Goal: Information Seeking & Learning: Learn about a topic

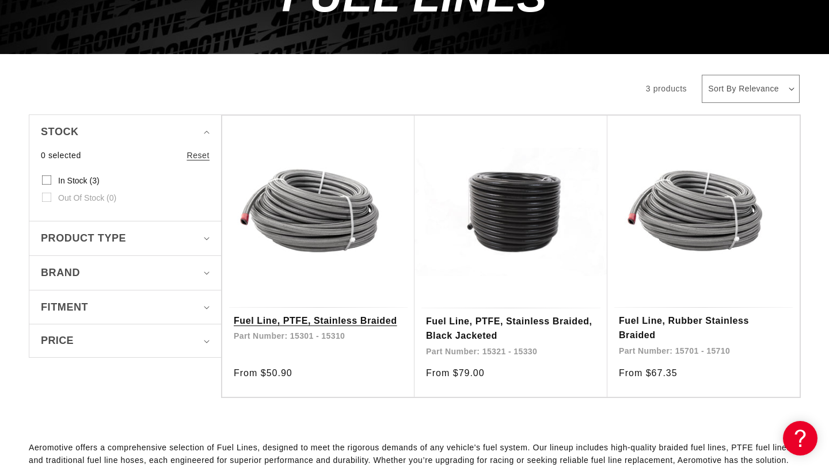
click at [295, 321] on link "Fuel Line, PTFE, Stainless Braided" at bounding box center [318, 321] width 169 height 15
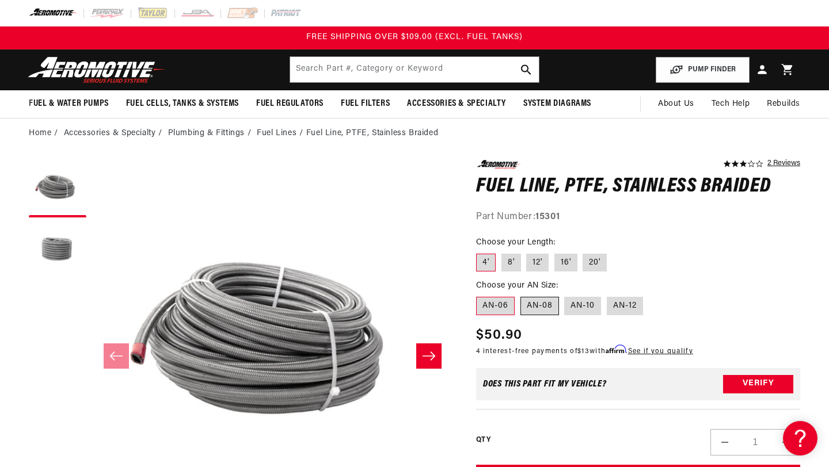
click at [538, 307] on label "AN-08" at bounding box center [539, 306] width 39 height 18
click at [521, 295] on input "AN-08" at bounding box center [520, 295] width 1 height 1
radio input "true"
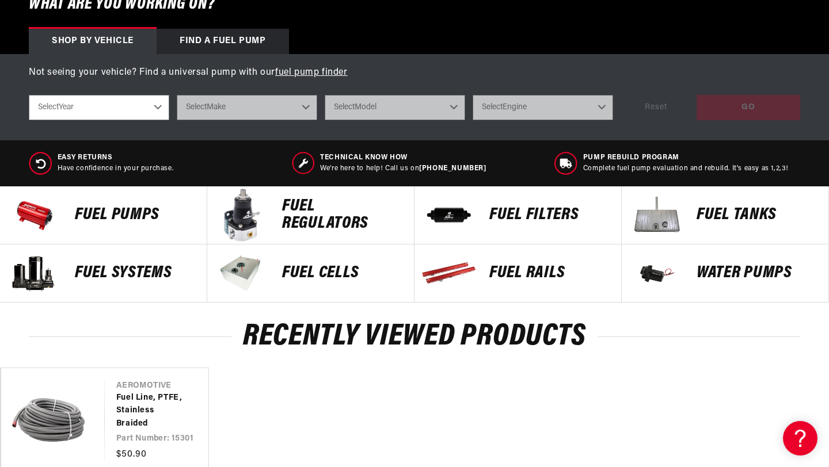
click at [495, 218] on p "FUEL FILTERS" at bounding box center [549, 215] width 120 height 17
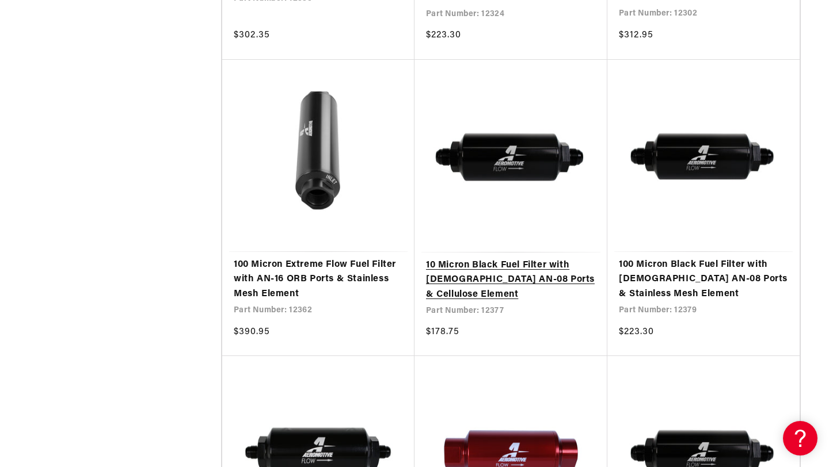
scroll to position [1432, 0]
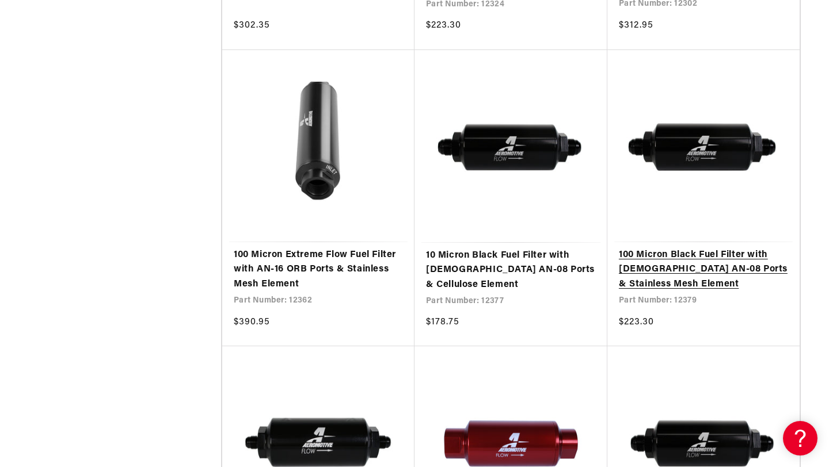
click at [647, 248] on link "100 Micron Black Fuel Filter with [DEMOGRAPHIC_DATA] AN-08 Ports & Stainless Me…" at bounding box center [703, 270] width 169 height 44
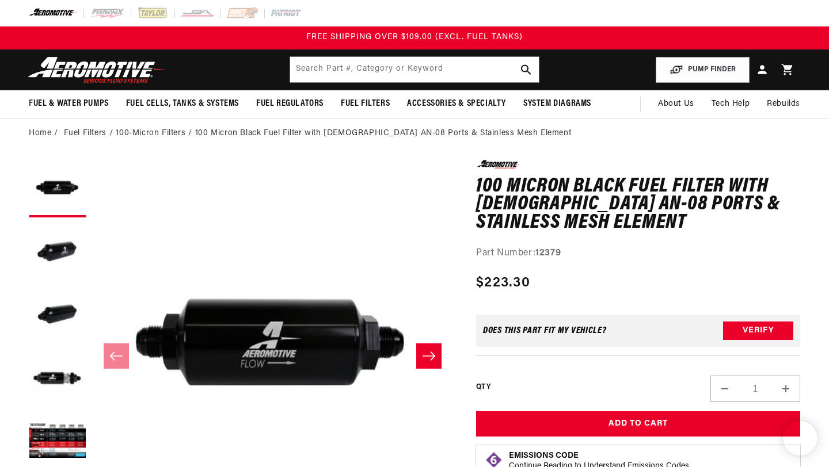
click at [432, 354] on icon "Slide right" at bounding box center [428, 356] width 13 height 9
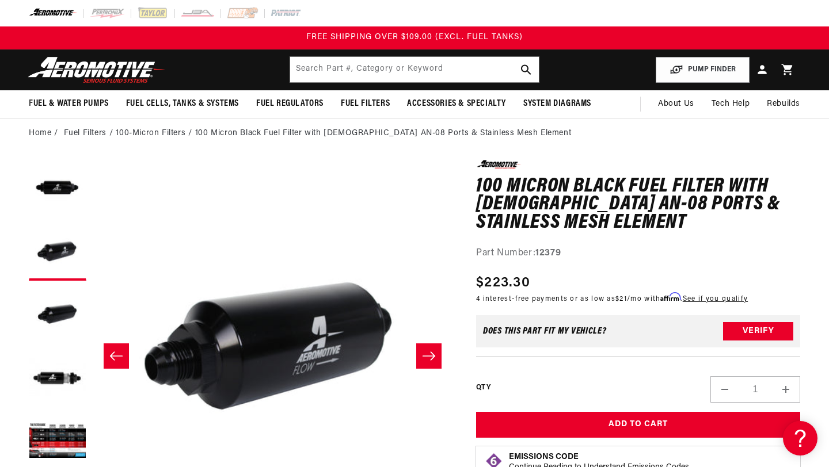
click at [432, 354] on icon "Slide right" at bounding box center [428, 356] width 13 height 9
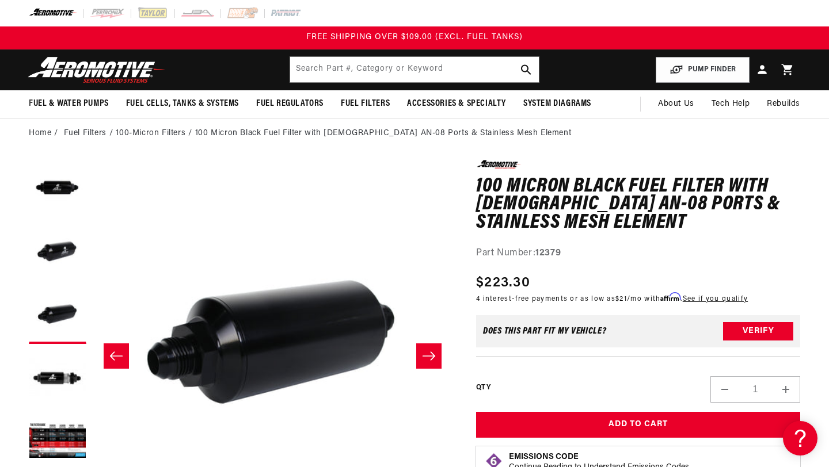
click at [432, 354] on icon "Slide right" at bounding box center [428, 356] width 13 height 9
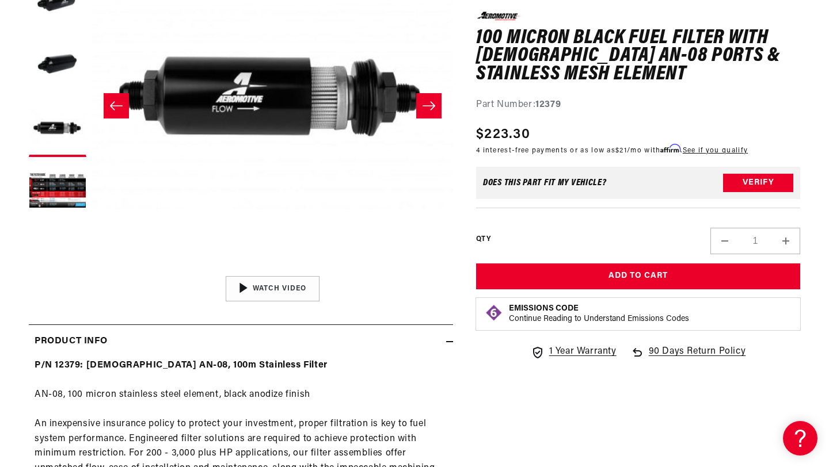
scroll to position [253, 0]
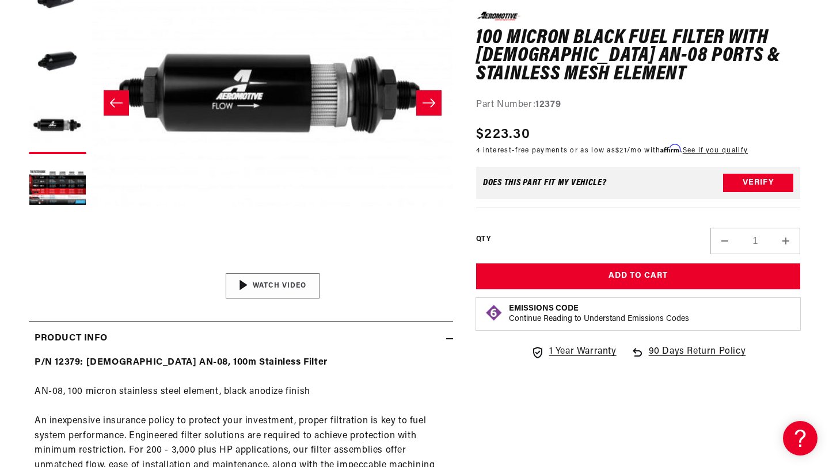
click at [303, 276] on img "Gallery Viewer" at bounding box center [272, 286] width 174 height 98
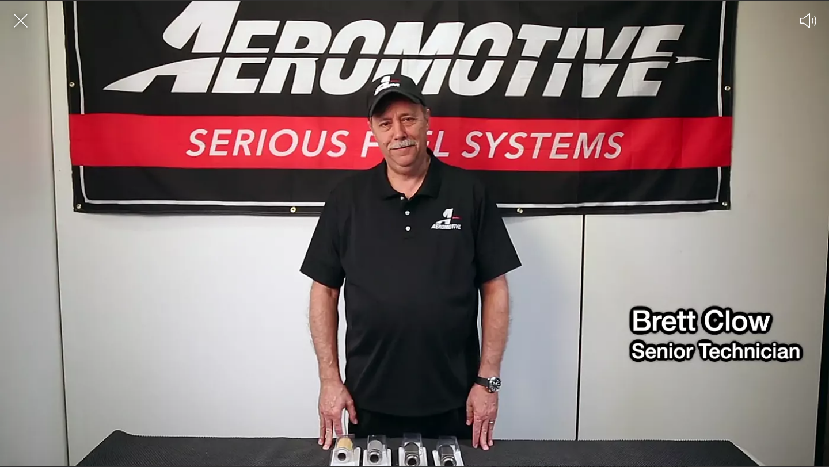
scroll to position [0, 0]
click at [326, 327] on div at bounding box center [414, 253] width 829 height 427
click at [441, 313] on div at bounding box center [414, 253] width 829 height 427
click at [24, 23] on icon "Close the video player" at bounding box center [20, 20] width 25 height 25
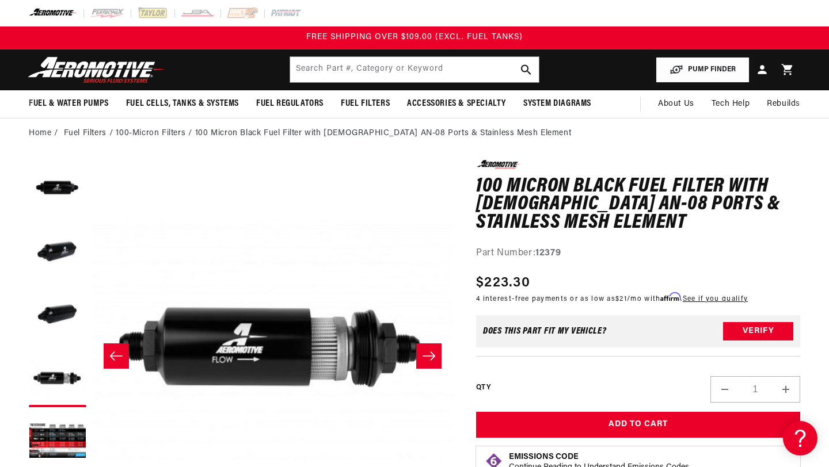
click at [703, 73] on button "PUMP FINDER" at bounding box center [702, 70] width 94 height 26
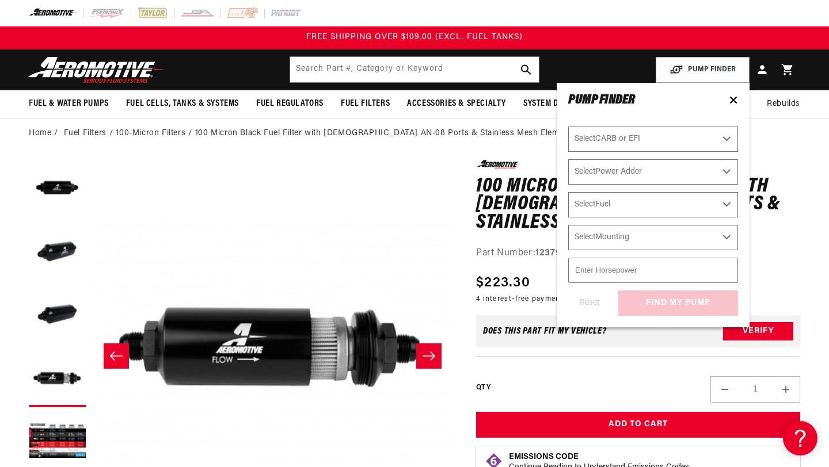
click at [644, 138] on select "Select CARB or EFI [GEOGRAPHIC_DATA] Fuel Injected" at bounding box center [653, 139] width 170 height 25
select select "Fuel-Injected"
click at [568, 127] on select "Select CARB or EFI [GEOGRAPHIC_DATA] Fuel Injected" at bounding box center [653, 139] width 170 height 25
select select "Fuel-Injected"
click at [726, 170] on select "Select Power Adder No - Naturally Aspirated Yes - Forced Induction" at bounding box center [653, 171] width 170 height 25
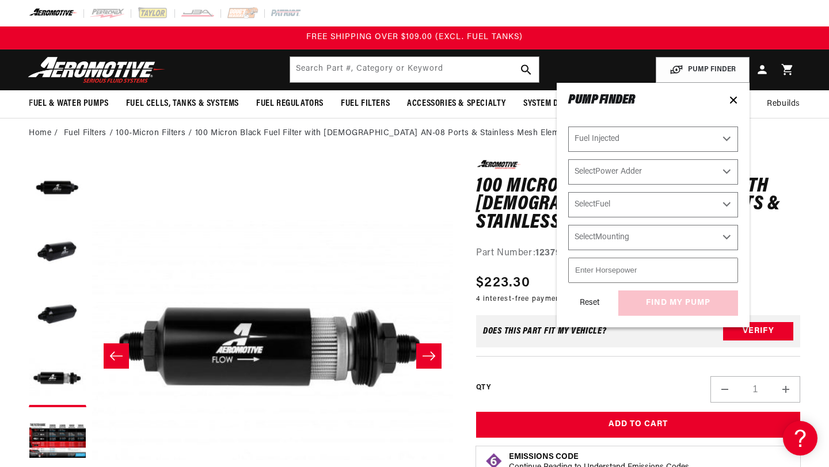
select select "Yes-Forced-Induction"
click at [568, 159] on select "Select Power Adder No - Naturally Aspirated Yes - Forced Induction" at bounding box center [653, 171] width 170 height 25
select select "Yes-Forced-Induction"
click at [720, 201] on select "Select Fuel E85 Gas" at bounding box center [653, 204] width 170 height 25
select select "Gas"
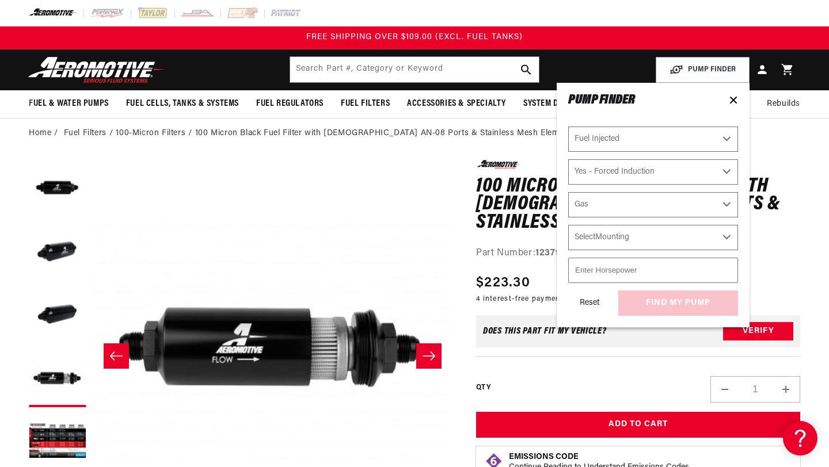
click at [568, 192] on select "Select Fuel E85 Gas" at bounding box center [653, 204] width 170 height 25
select select "Gas"
click at [718, 237] on select "Select Mounting External In-Tank" at bounding box center [653, 237] width 170 height 25
select select "In-Tank"
click at [568, 225] on select "Select Mounting External In-Tank" at bounding box center [653, 237] width 170 height 25
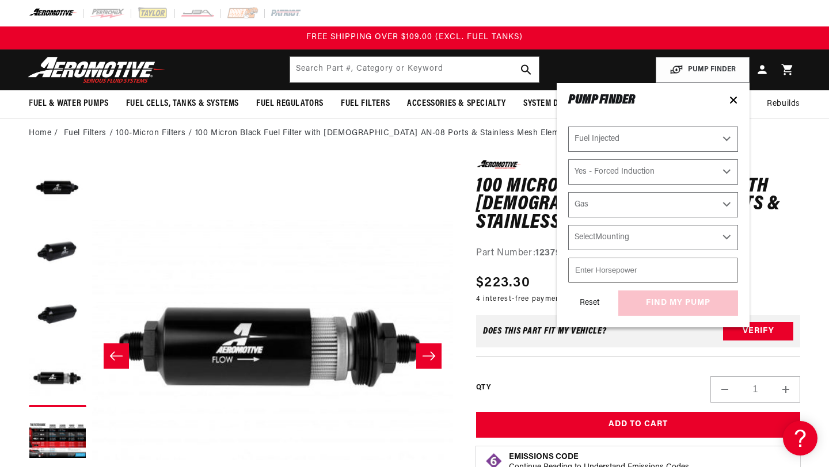
select select "In-Tank"
click at [729, 264] on input "1" at bounding box center [653, 270] width 170 height 25
click at [727, 265] on input "2" at bounding box center [653, 270] width 170 height 25
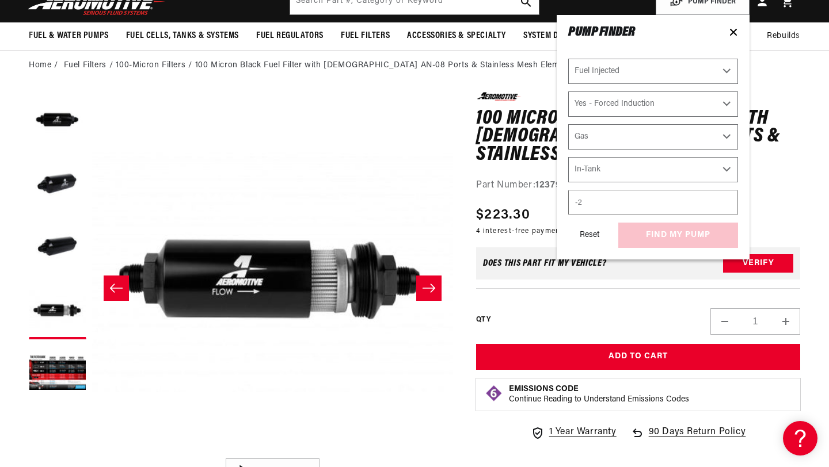
scroll to position [74, 0]
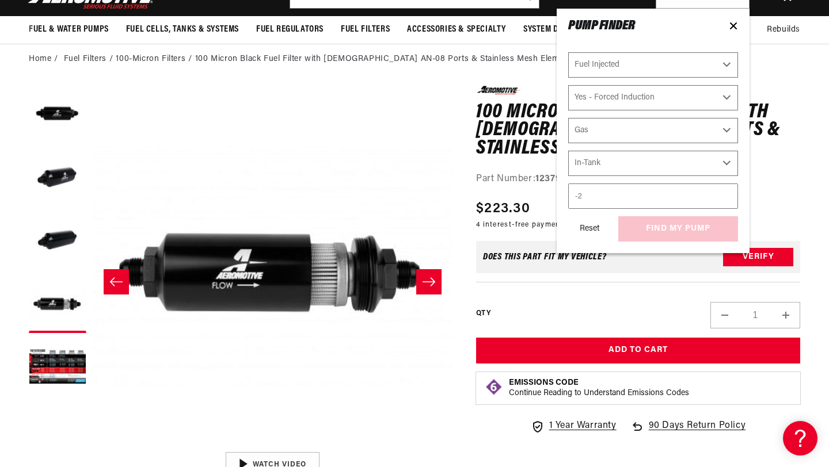
type input "-2"
click at [678, 231] on div "Reset find my pump" at bounding box center [653, 228] width 170 height 25
click at [679, 226] on button "find my pump" at bounding box center [678, 229] width 120 height 26
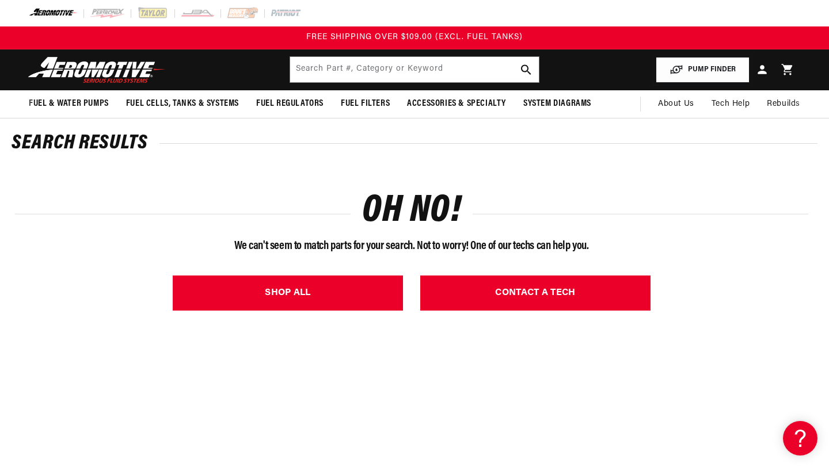
click at [707, 70] on button "PUMP FINDER" at bounding box center [702, 70] width 94 height 26
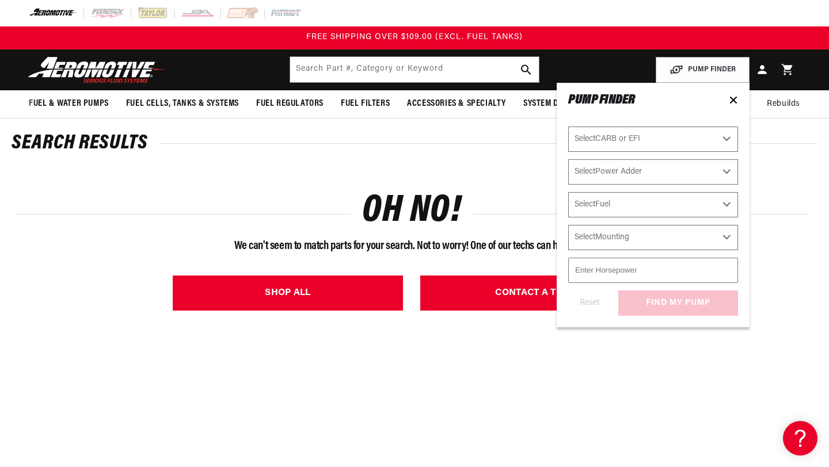
click at [682, 129] on select "Select CARB or EFI [GEOGRAPHIC_DATA] Fuel Injected" at bounding box center [653, 139] width 170 height 25
select select "Fuel-Injected"
click at [568, 127] on select "Select CARB or EFI [GEOGRAPHIC_DATA] Fuel Injected" at bounding box center [653, 139] width 170 height 25
click at [656, 169] on select "Select Power Adder No - Naturally Aspirated Yes - Forced Induction" at bounding box center [653, 171] width 170 height 25
select select "Fuel-Injected"
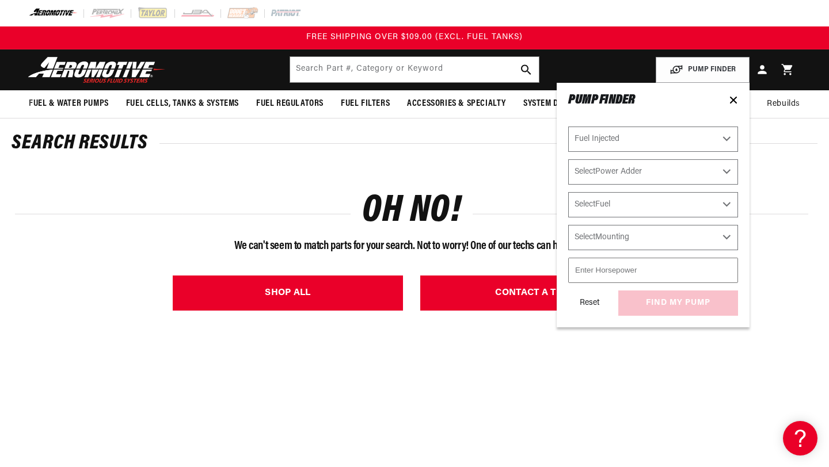
select select "Yes-Forced-Induction"
click at [568, 159] on select "Select Power Adder No - Naturally Aspirated Yes - Forced Induction" at bounding box center [653, 171] width 170 height 25
select select "Yes-Forced-Induction"
click at [635, 204] on select "Select Fuel E85 Gas" at bounding box center [653, 204] width 170 height 25
select select "Gas"
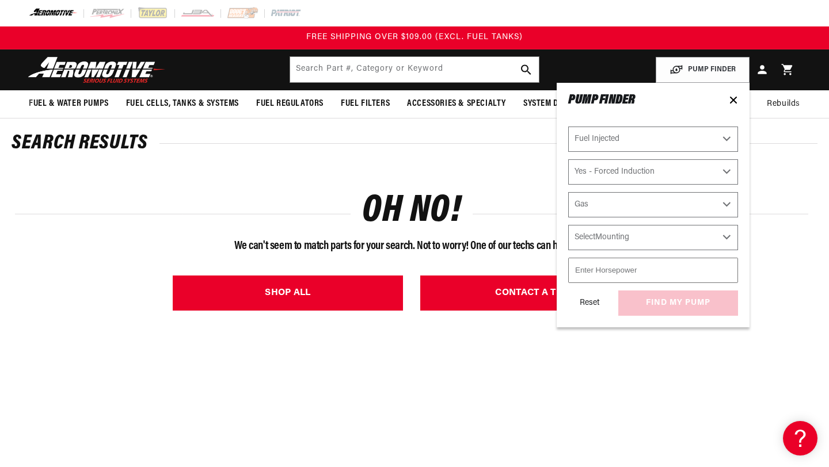
click at [568, 192] on select "Select Fuel E85 Gas" at bounding box center [653, 204] width 170 height 25
select select "Gas"
click at [628, 231] on select "Select Mounting External In-Tank" at bounding box center [653, 237] width 170 height 25
select select "In-Tank"
click at [568, 225] on select "Select Mounting External In-Tank" at bounding box center [653, 237] width 170 height 25
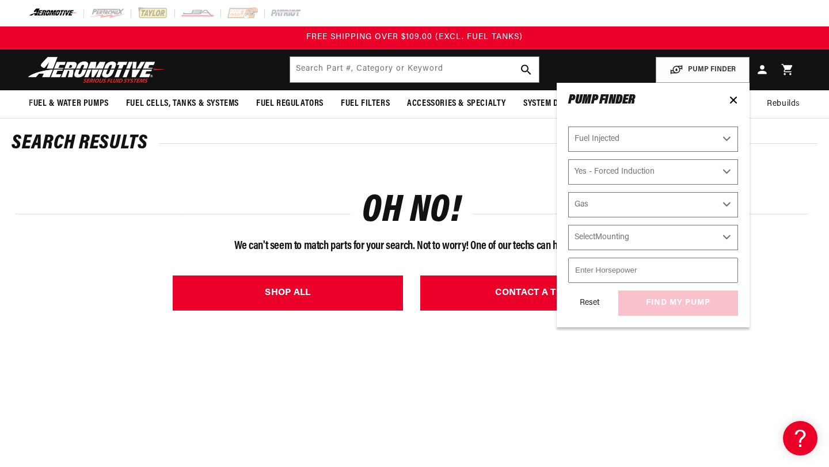
select select "In-Tank"
click at [640, 274] on input "number" at bounding box center [653, 270] width 170 height 25
click at [725, 266] on input "1" at bounding box center [653, 270] width 170 height 25
click at [725, 266] on input "2" at bounding box center [653, 270] width 170 height 25
click at [725, 266] on input "3" at bounding box center [653, 270] width 170 height 25
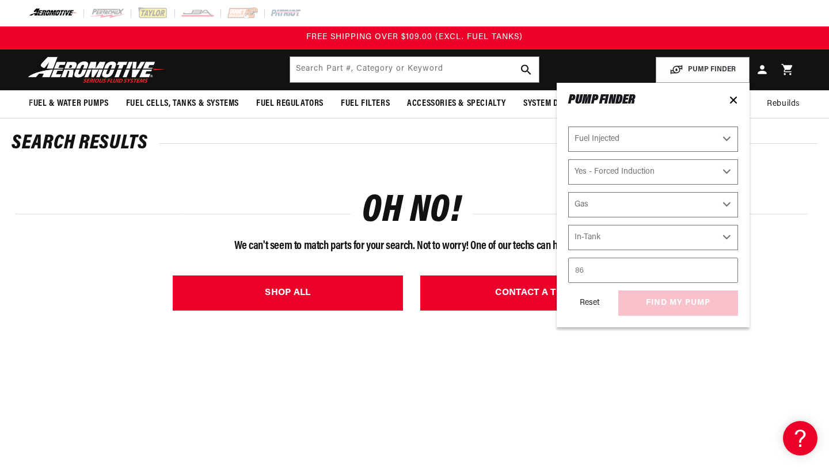
click at [725, 266] on input "86" at bounding box center [653, 270] width 170 height 25
type input "8"
type input "700"
click at [673, 305] on div "Reset find my pump" at bounding box center [653, 303] width 170 height 25
click at [671, 303] on button "find my pump" at bounding box center [678, 304] width 120 height 26
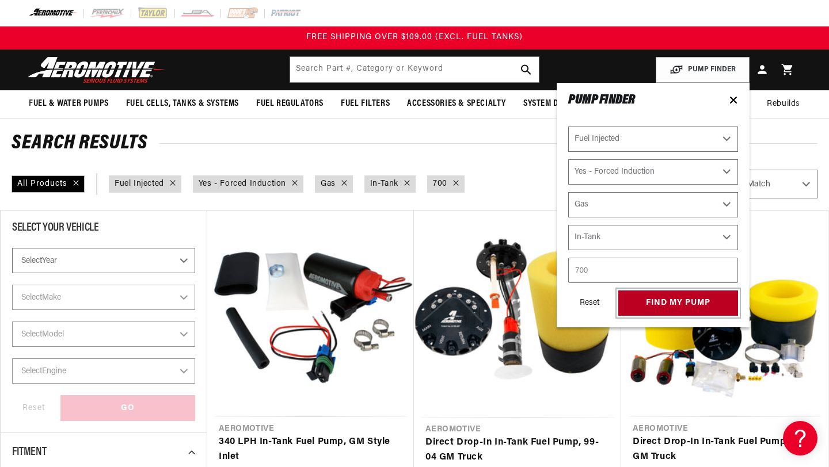
select select "Fuel-Injected"
select select "Yes-Forced-Induction"
select select "Gas"
select select "In-Tank"
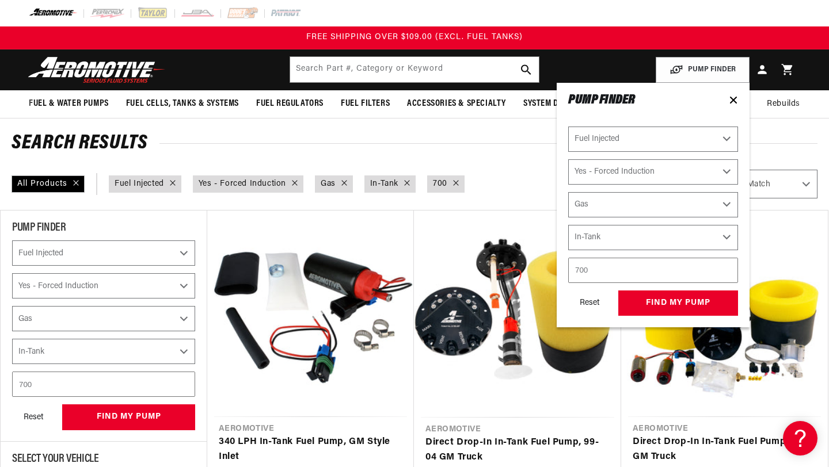
click at [501, 145] on h2 "Search Results" at bounding box center [415, 144] width 806 height 18
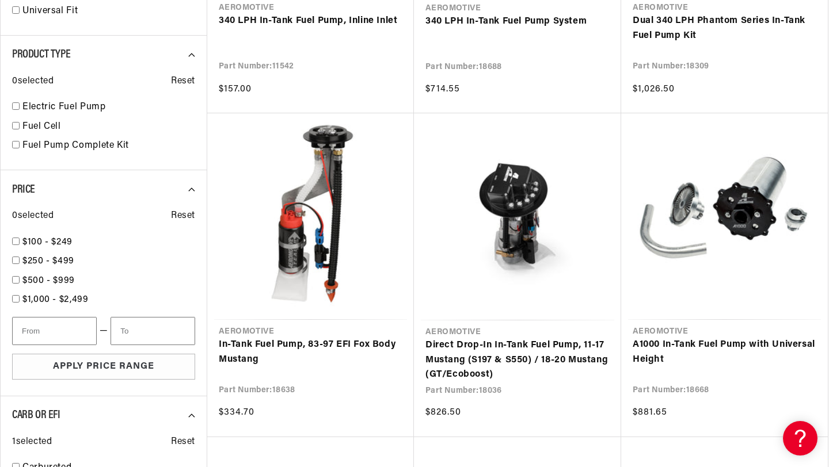
scroll to position [746, 0]
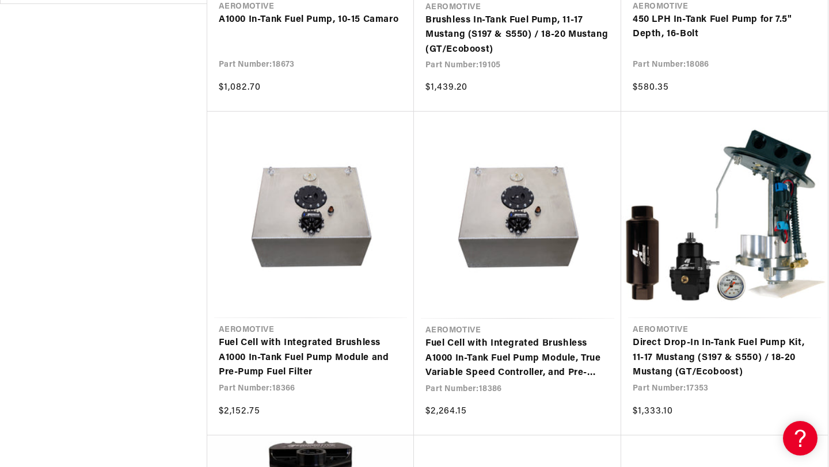
scroll to position [1722, 0]
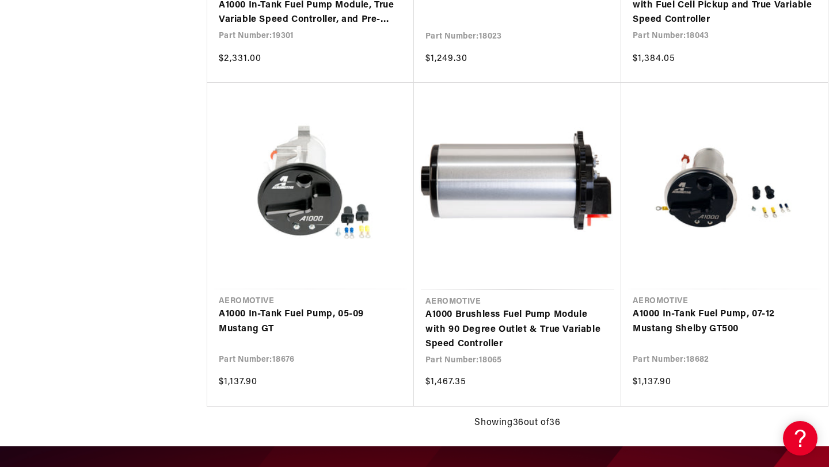
scroll to position [3691, 0]
